Goal: Find specific page/section: Find specific page/section

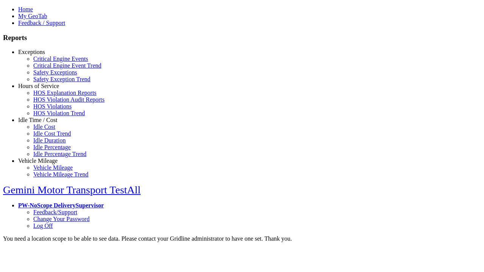
click at [43, 89] on link "Hours of Service" at bounding box center [38, 86] width 41 height 6
click at [49, 110] on link "HOS Violations" at bounding box center [52, 106] width 38 height 6
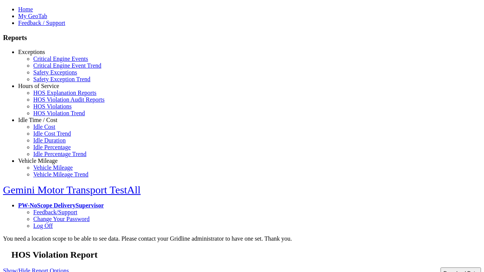
type input "**********"
